Goal: Information Seeking & Learning: Find specific fact

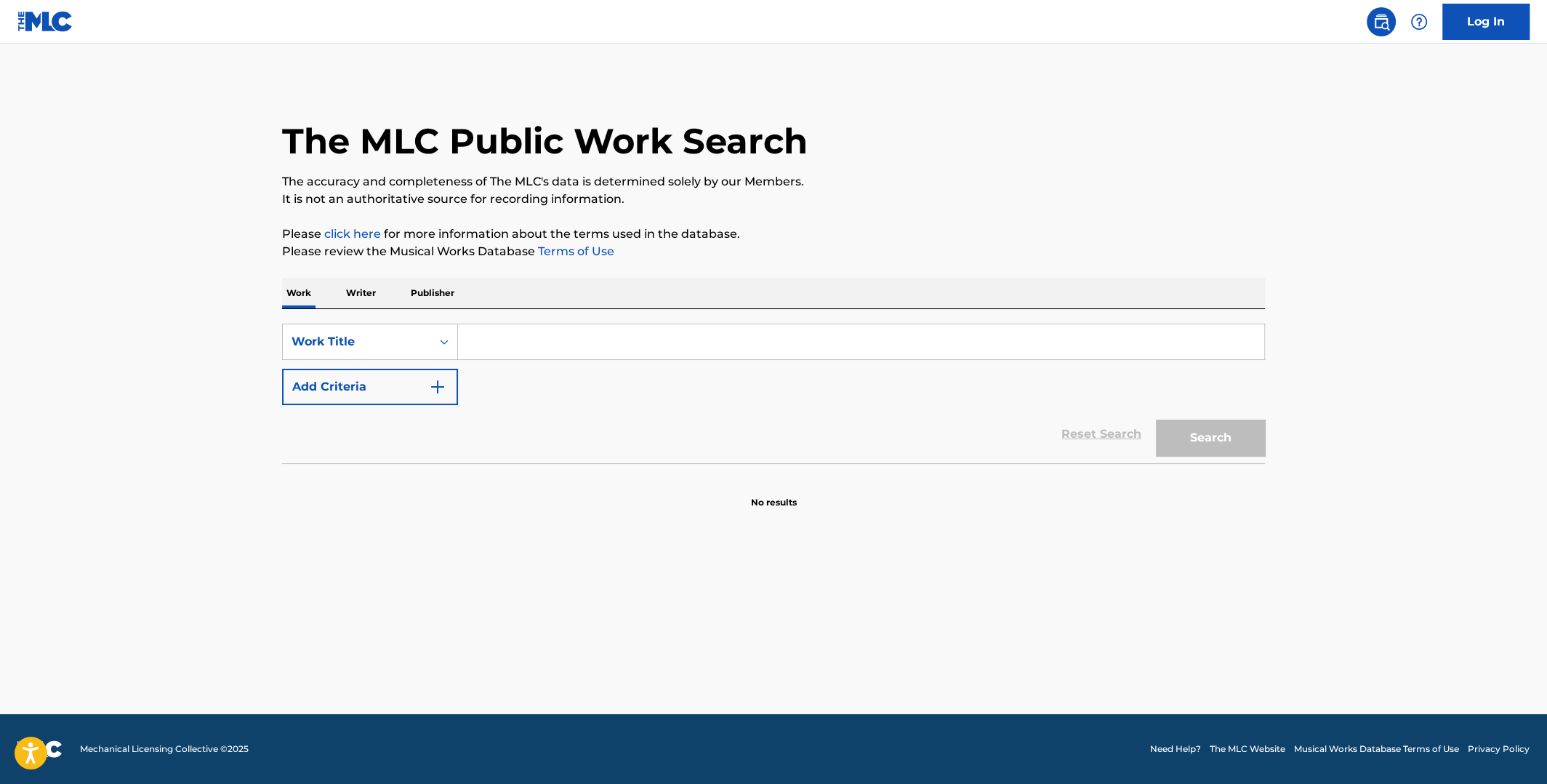
click at [809, 347] on input "Search Form" at bounding box center [861, 341] width 806 height 35
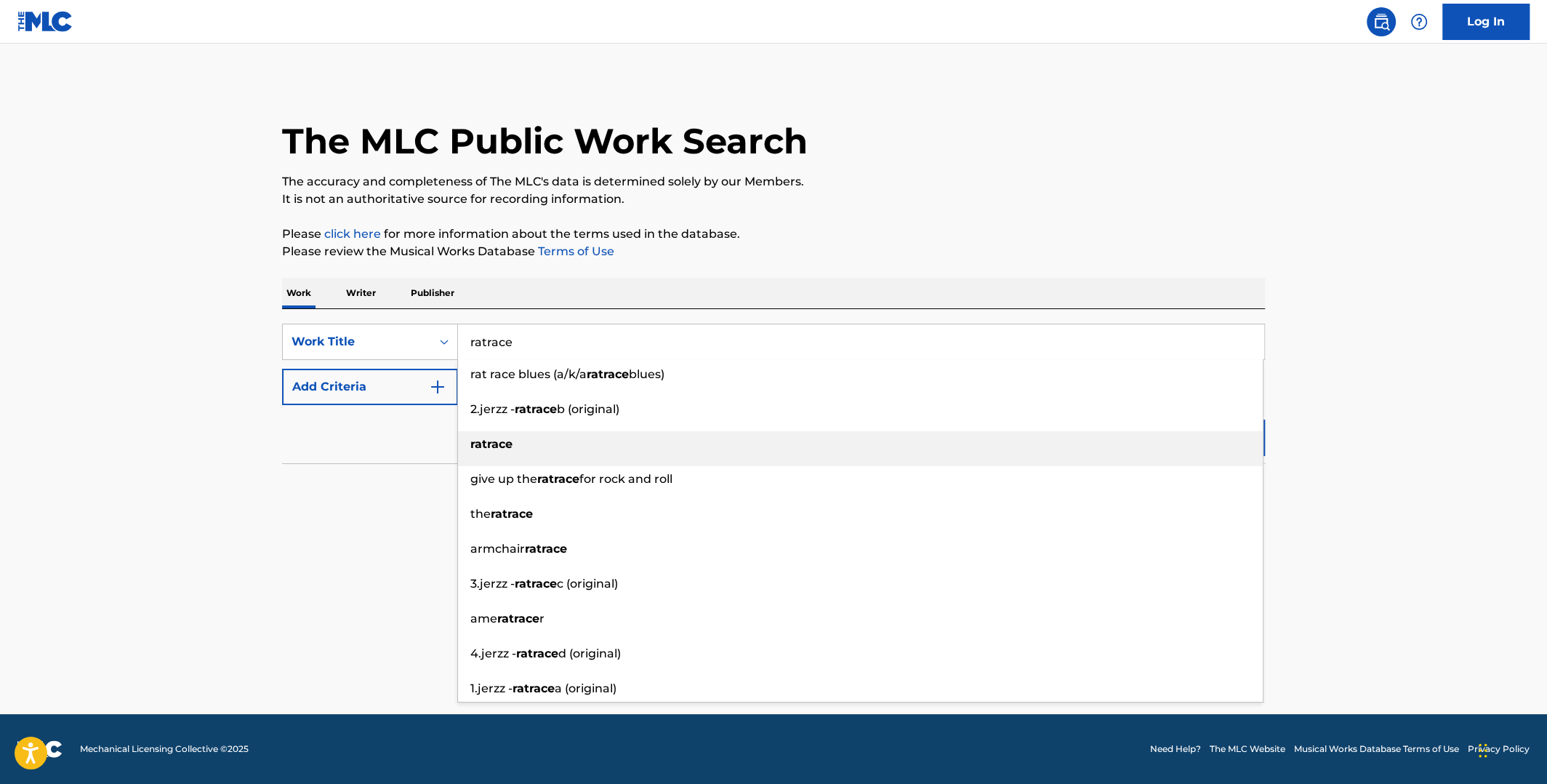
type input "ratrace"
click at [552, 452] on div "ratrace" at bounding box center [860, 444] width 805 height 26
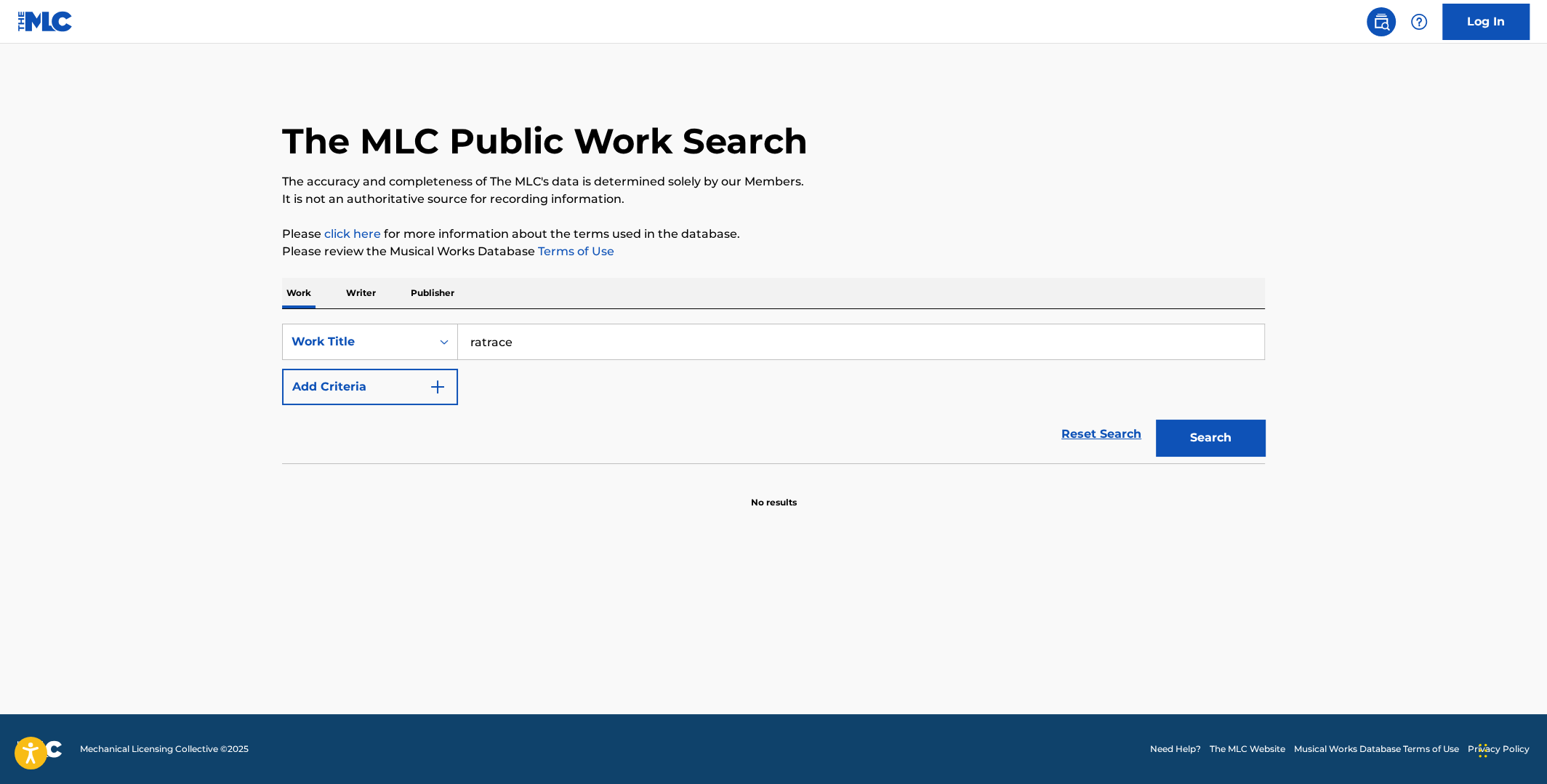
click at [433, 387] on img "Search Form" at bounding box center [437, 387] width 17 height 17
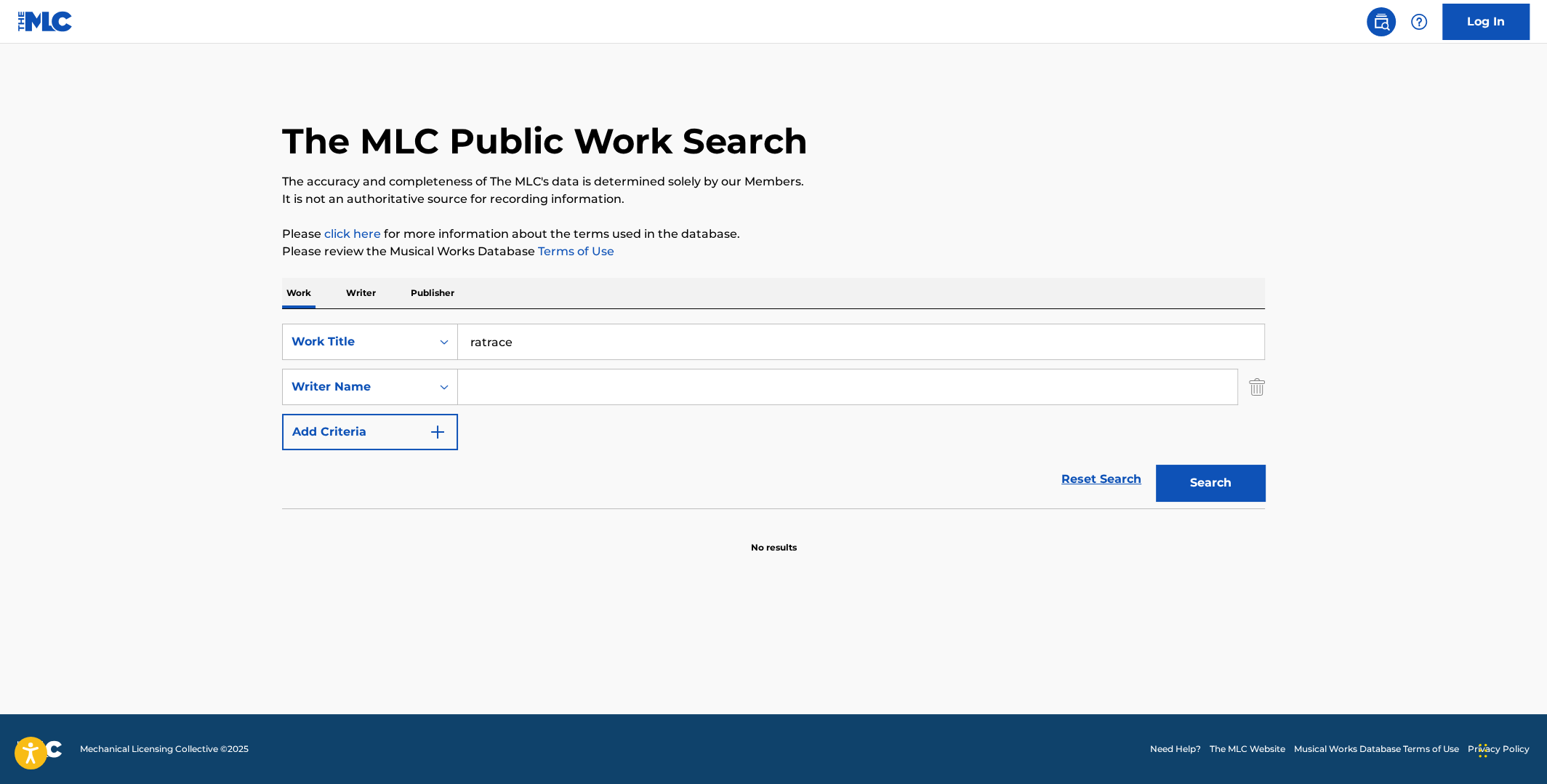
click at [489, 386] on input "Search Form" at bounding box center [847, 387] width 779 height 35
type input "webbe"
click at [1156, 465] on button "Search" at bounding box center [1210, 483] width 109 height 36
click at [488, 342] on input "ratrace" at bounding box center [861, 341] width 806 height 35
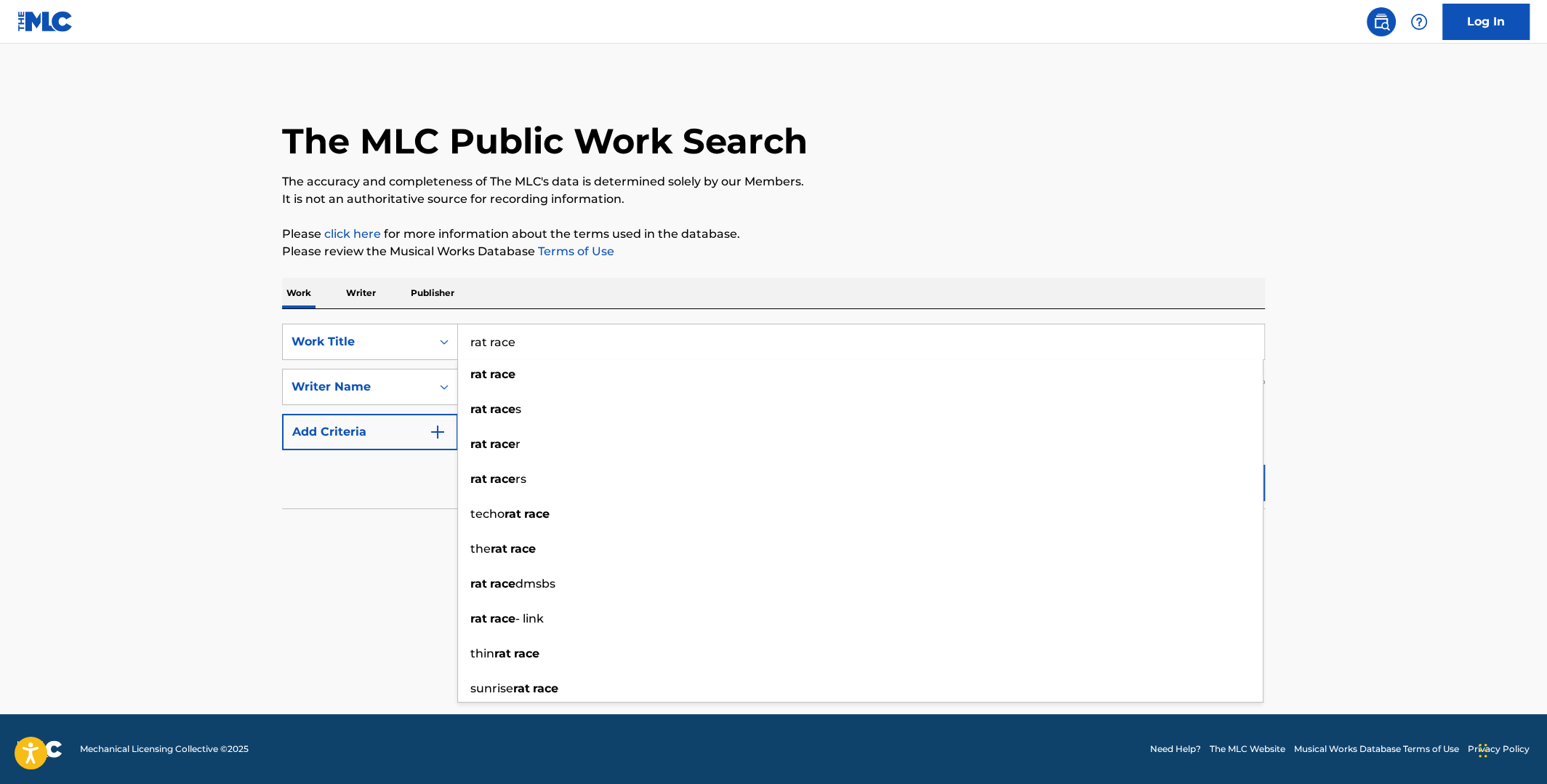
type input "rat race"
click at [860, 273] on div "The MLC Public Work Search The accuracy and completeness of The MLC's data is d…" at bounding box center [774, 317] width 1018 height 474
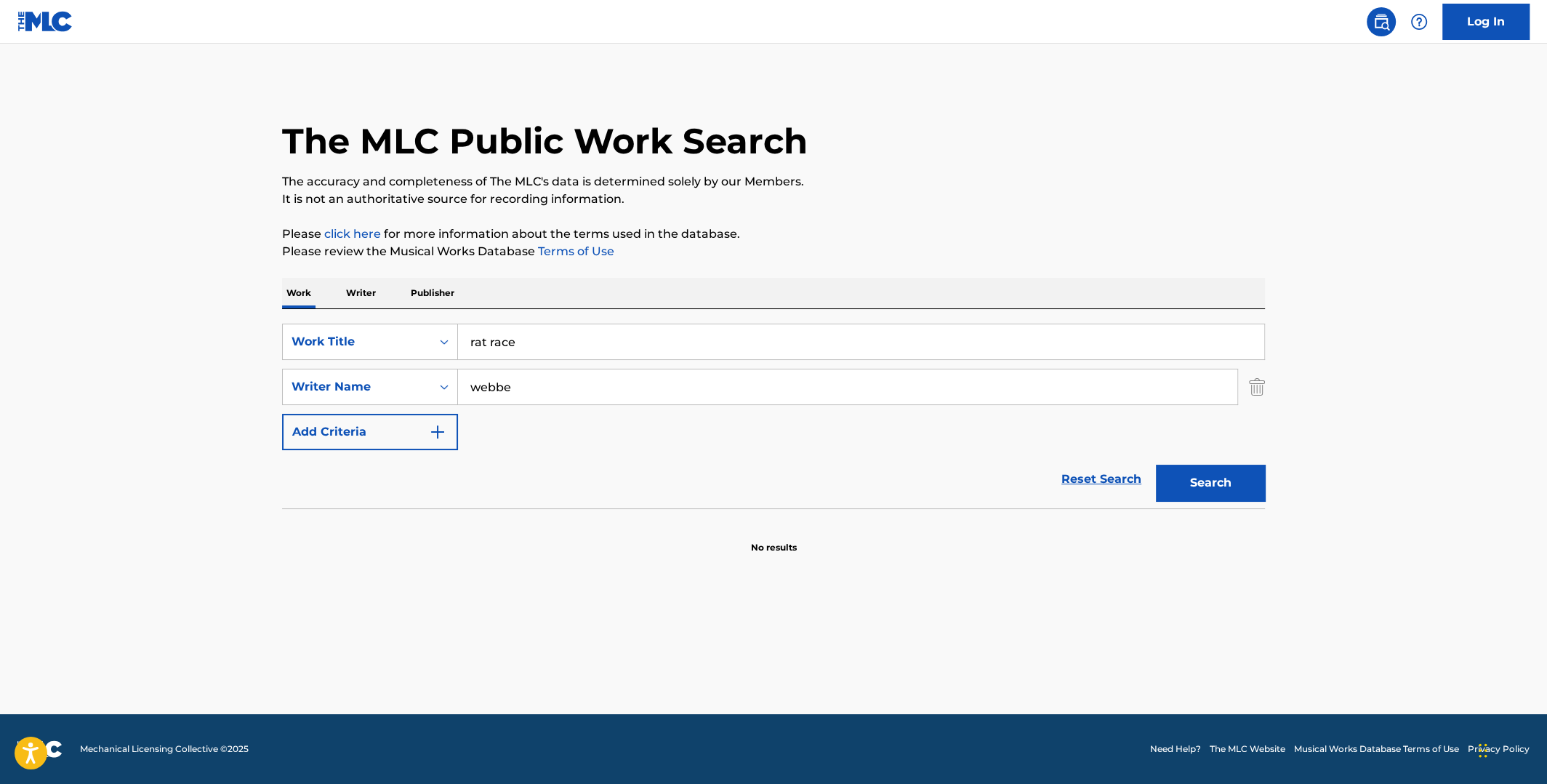
click at [1190, 477] on button "Search" at bounding box center [1210, 483] width 109 height 36
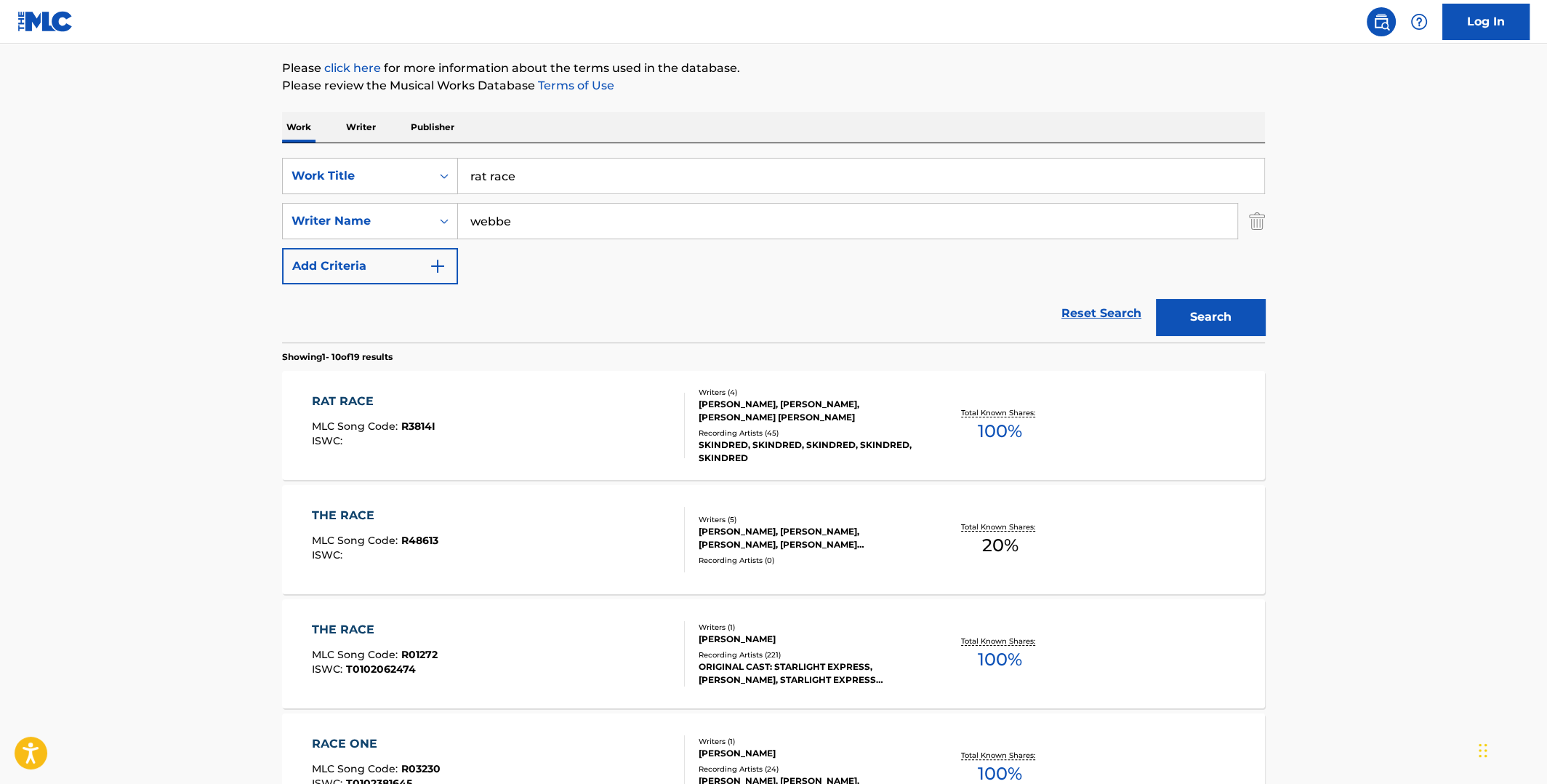
scroll to position [290, 0]
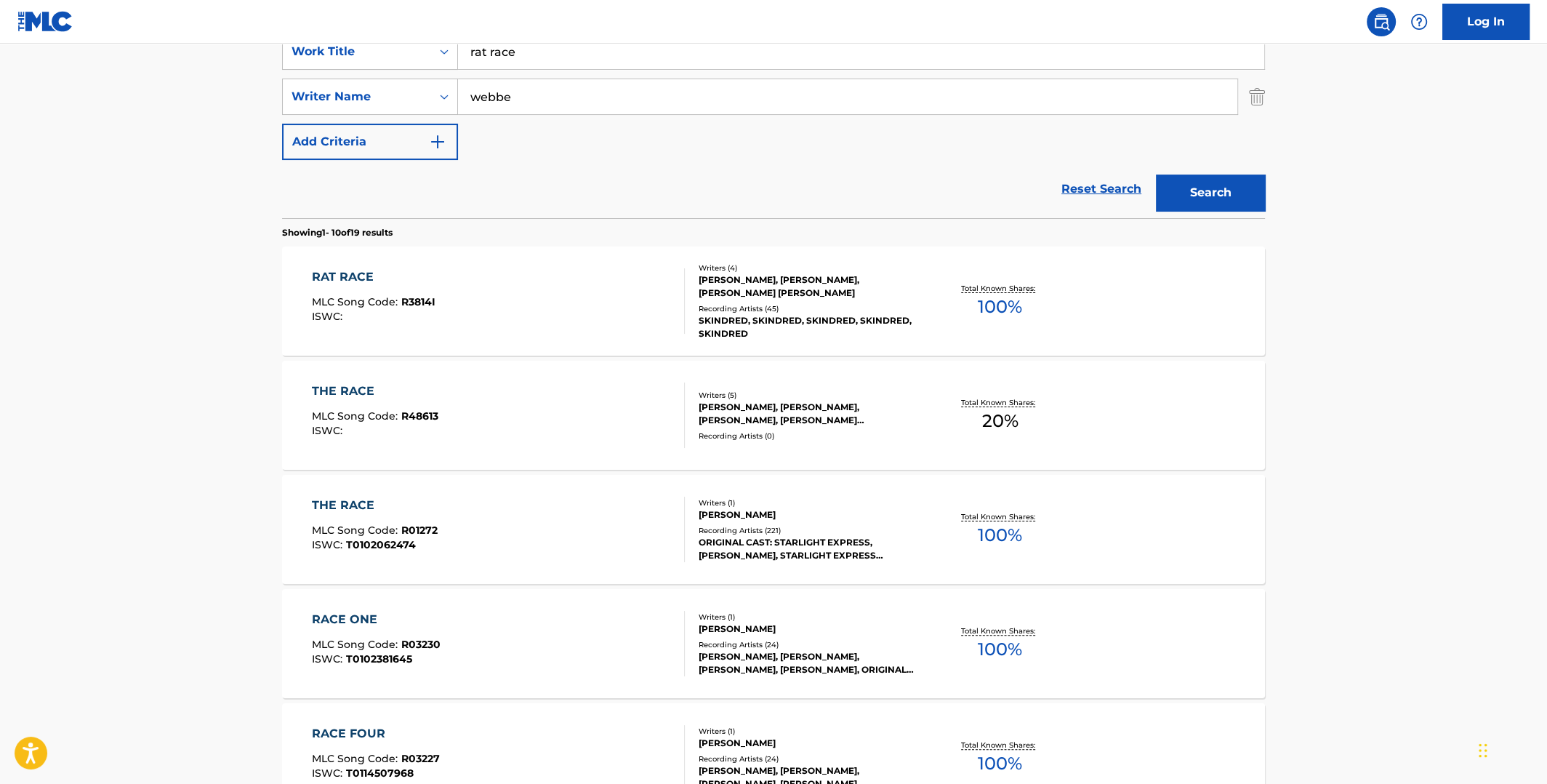
click at [992, 300] on span "100 %" at bounding box center [1000, 307] width 44 height 26
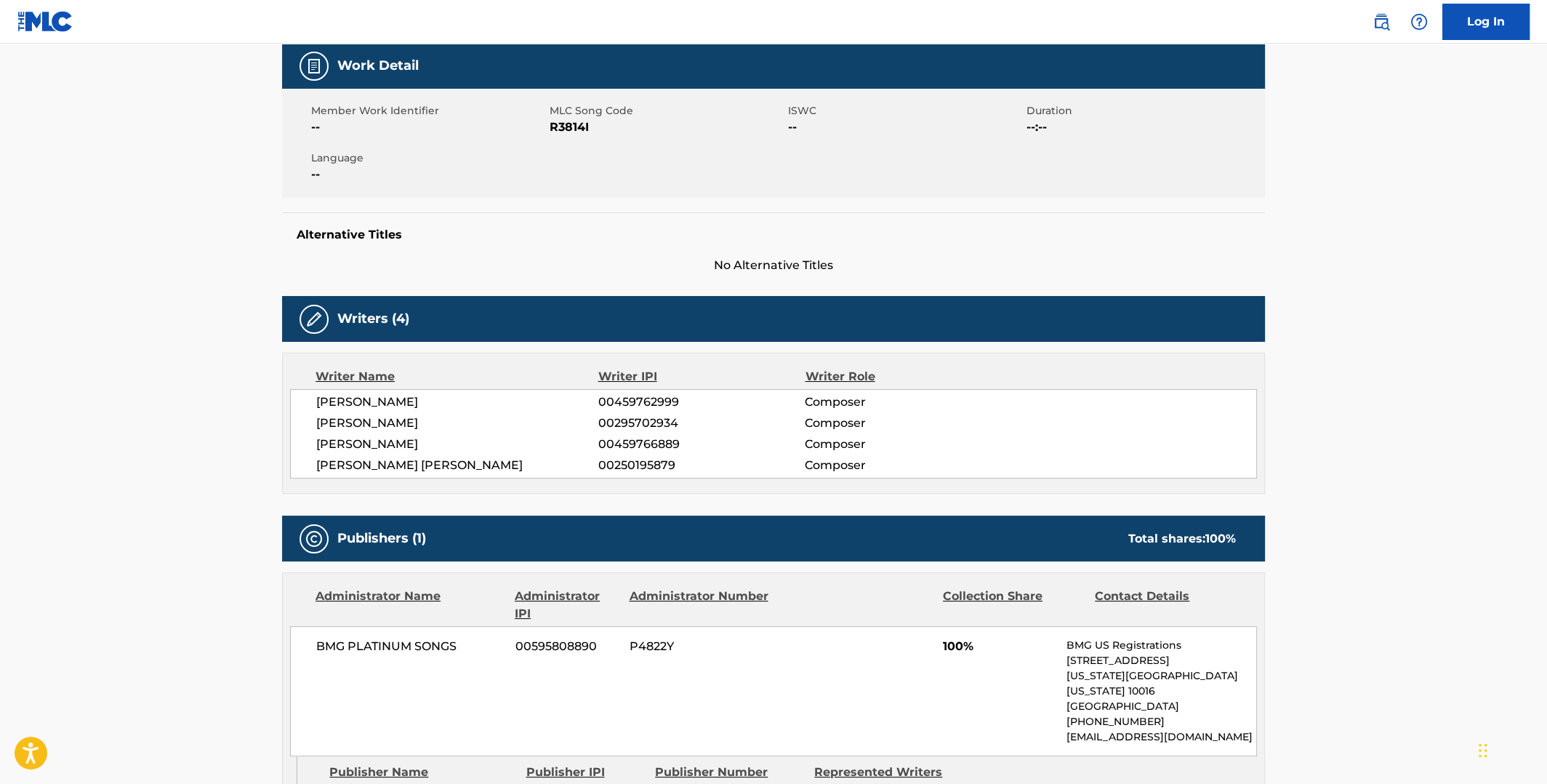
scroll to position [72, 0]
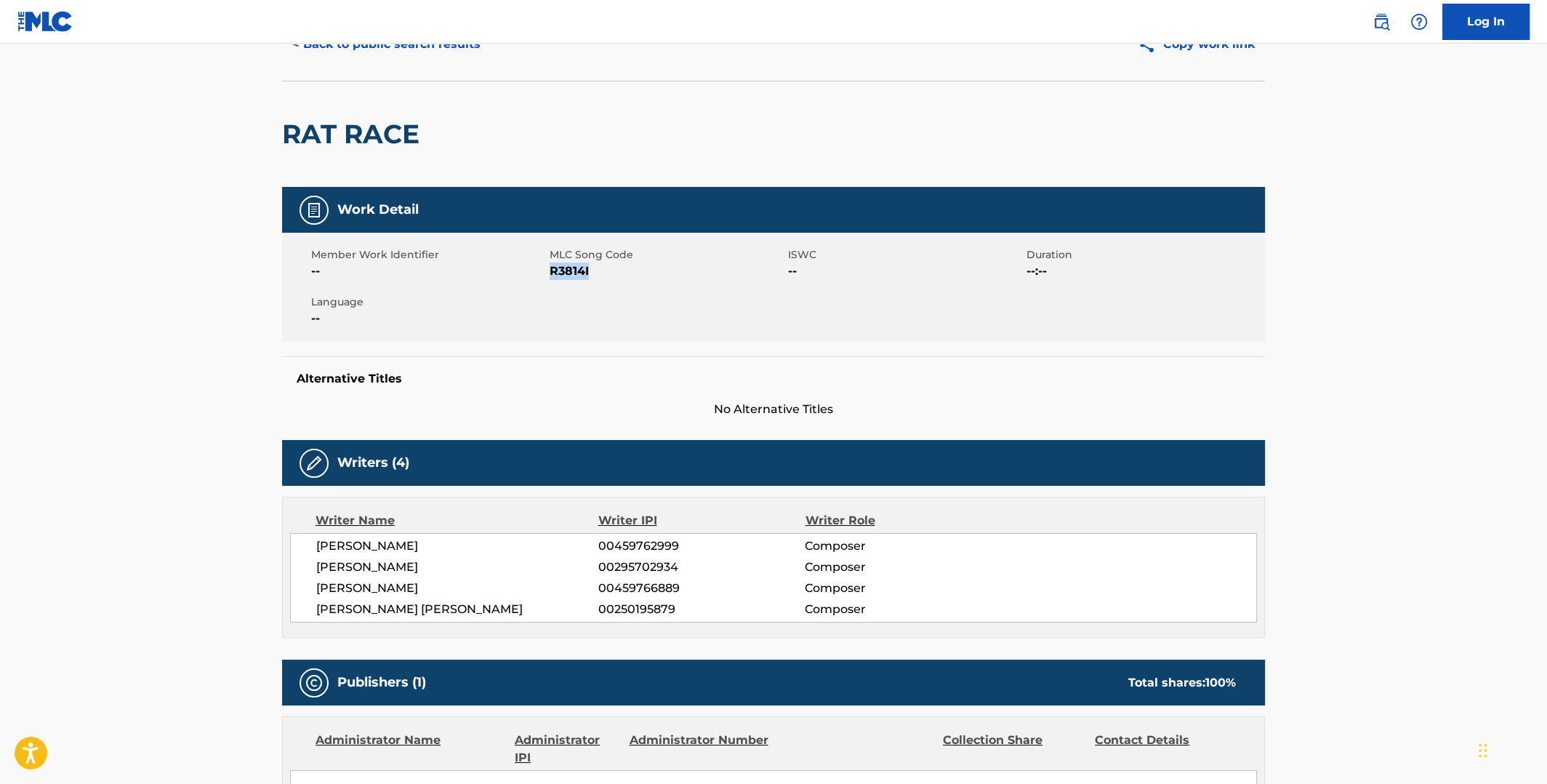
drag, startPoint x: 590, startPoint y: 273, endPoint x: 551, endPoint y: 272, distance: 39.0
click at [551, 272] on span "R3814I" at bounding box center [667, 271] width 235 height 17
copy span "R3814I"
drag, startPoint x: 400, startPoint y: 541, endPoint x: 314, endPoint y: 539, distance: 86.0
click at [314, 539] on div "[PERSON_NAME] 00459762999 Composer [PERSON_NAME] 00295702934 Composer [PERSON_N…" at bounding box center [773, 577] width 967 height 89
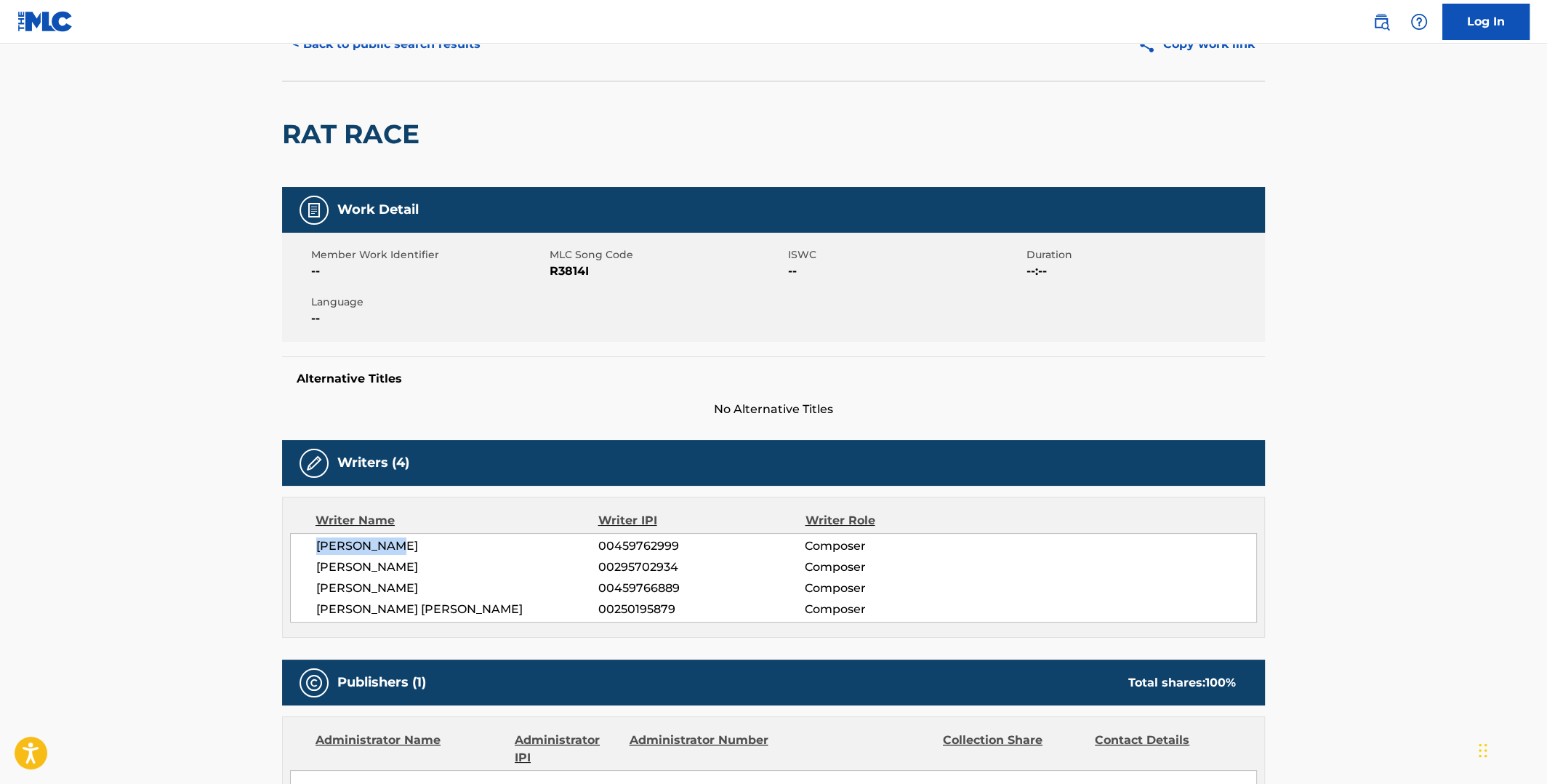
copy span "[PERSON_NAME]"
drag, startPoint x: 456, startPoint y: 562, endPoint x: 318, endPoint y: 568, distance: 138.1
click at [318, 568] on span "[PERSON_NAME]" at bounding box center [457, 567] width 282 height 17
copy span "[PERSON_NAME]"
drag, startPoint x: 390, startPoint y: 587, endPoint x: 318, endPoint y: 582, distance: 72.2
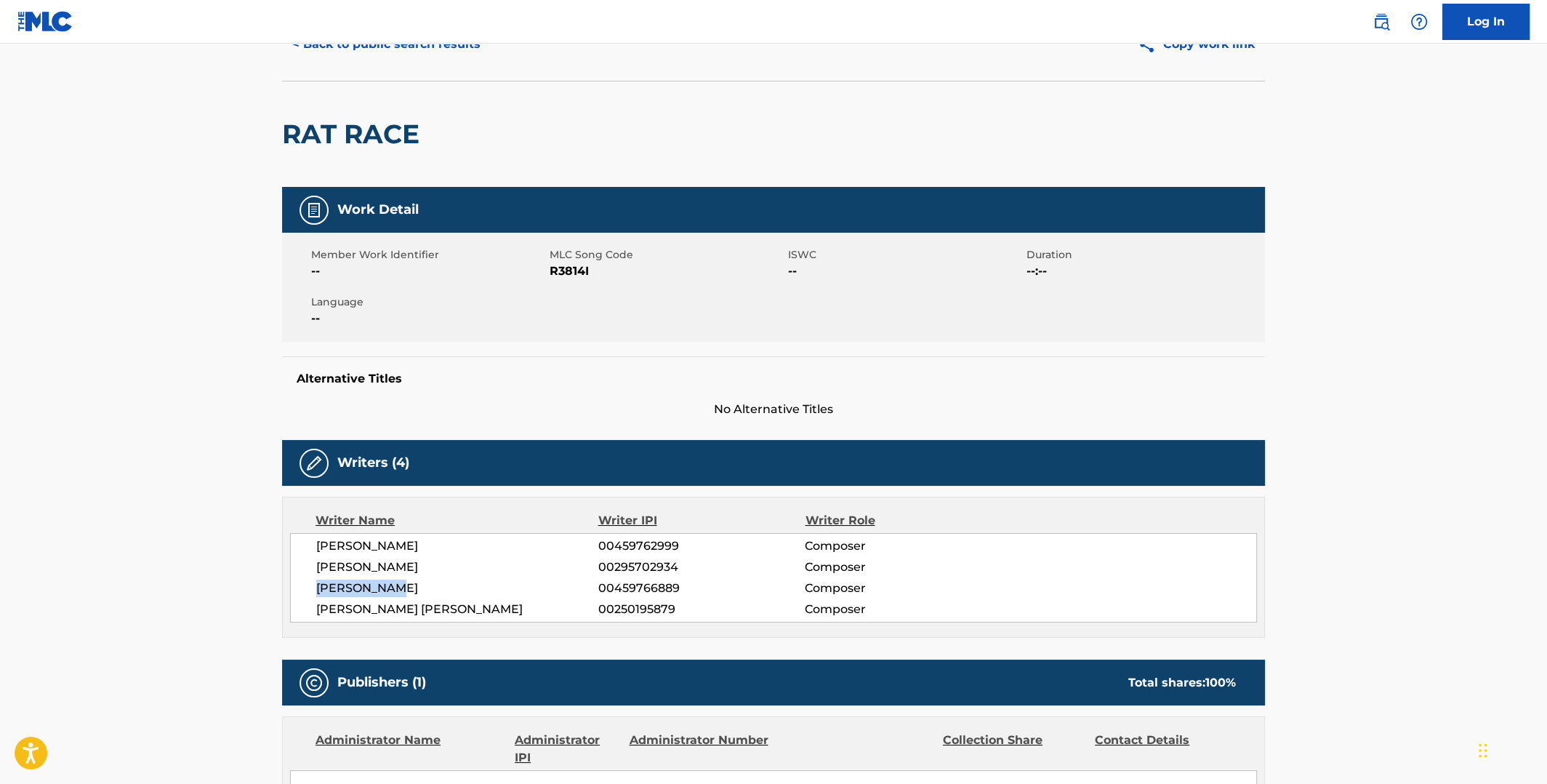
click at [318, 582] on span "[PERSON_NAME]" at bounding box center [457, 588] width 282 height 17
copy span "[PERSON_NAME]"
click at [423, 604] on span "[PERSON_NAME] [PERSON_NAME]" at bounding box center [457, 609] width 282 height 17
drag, startPoint x: 437, startPoint y: 608, endPoint x: 316, endPoint y: 606, distance: 121.0
click at [316, 606] on span "[PERSON_NAME] [PERSON_NAME]" at bounding box center [457, 609] width 282 height 17
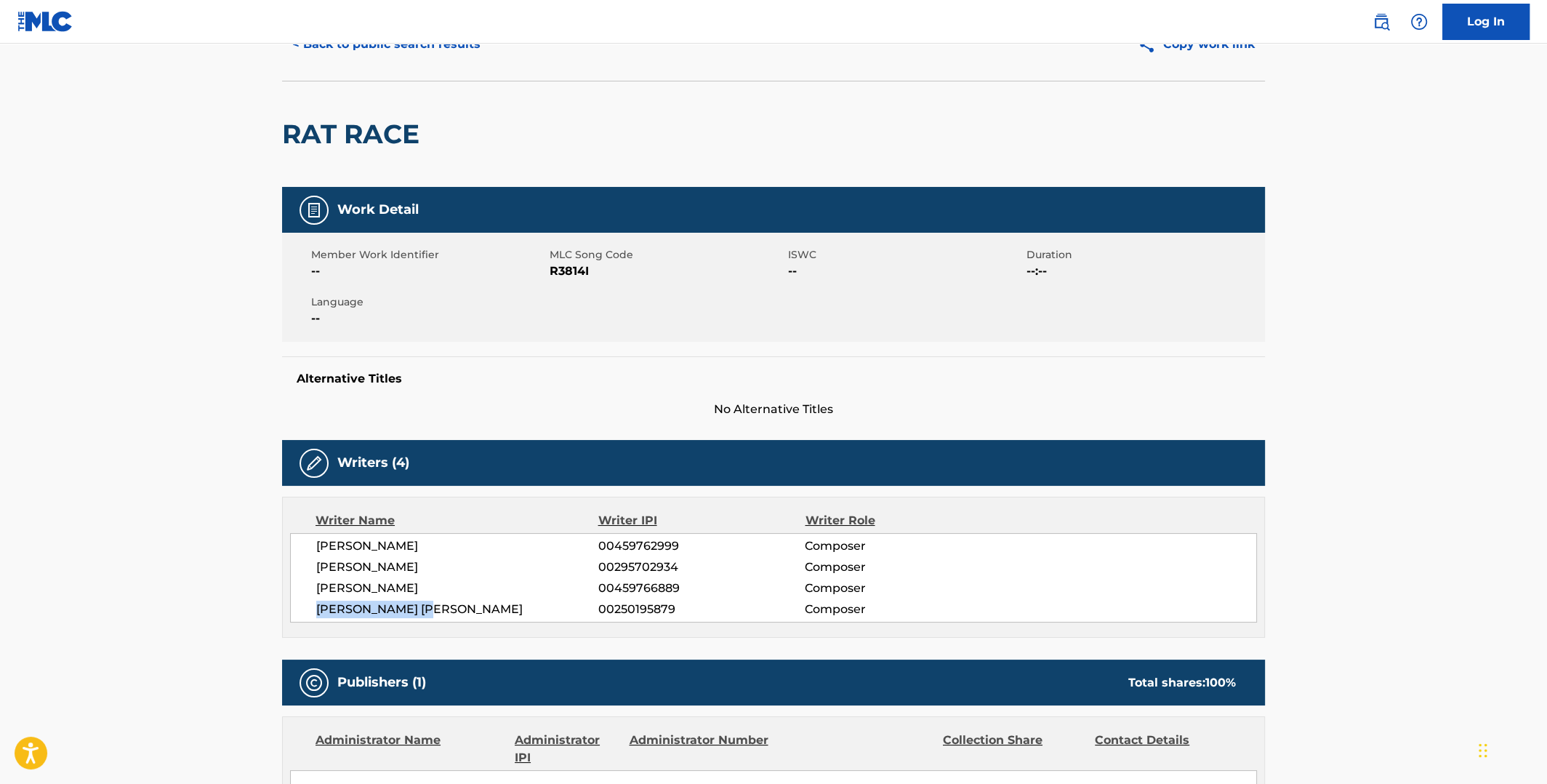
copy span "[PERSON_NAME] [PERSON_NAME]"
